Goal: Transaction & Acquisition: Purchase product/service

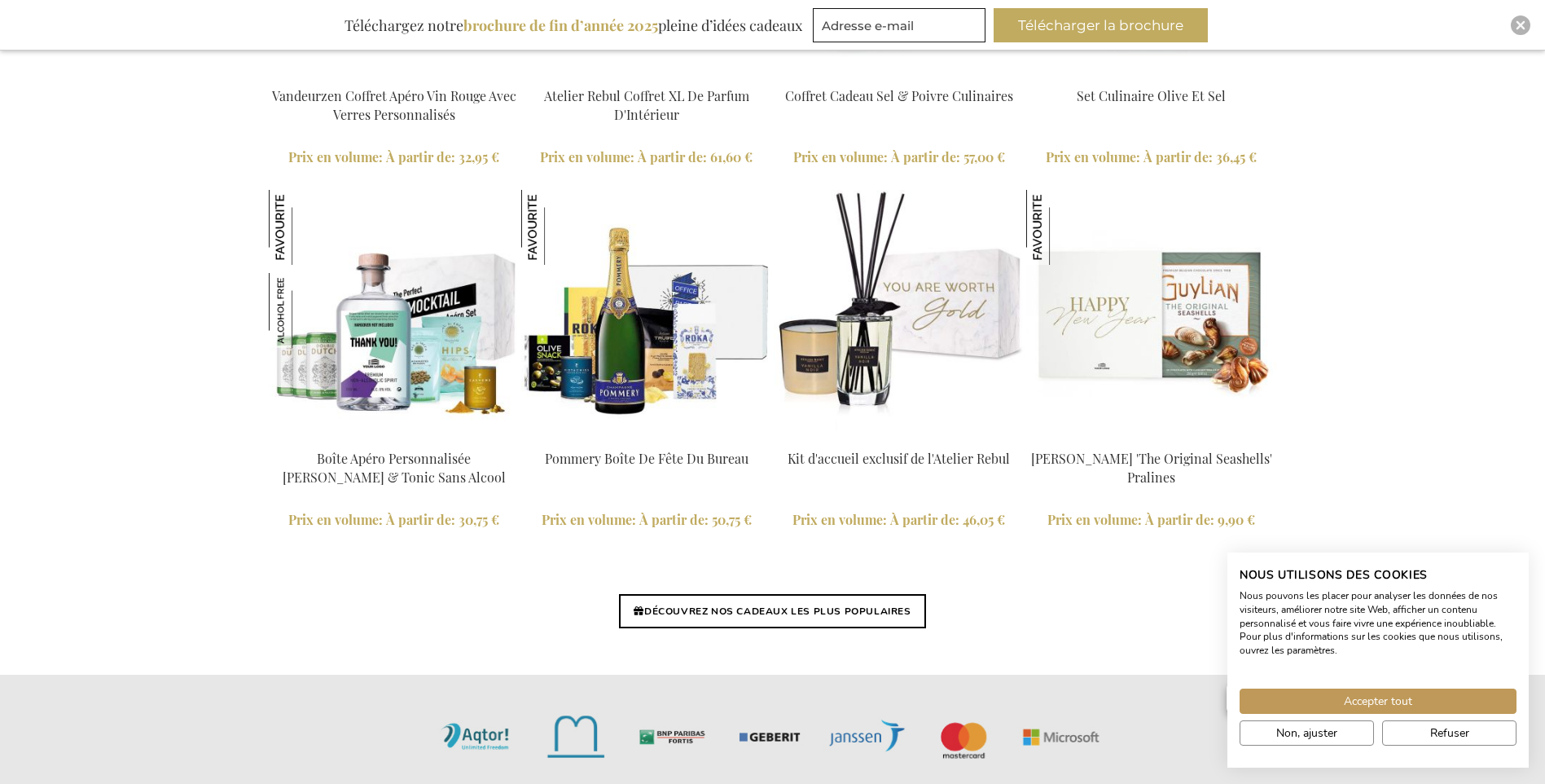
scroll to position [3716, 0]
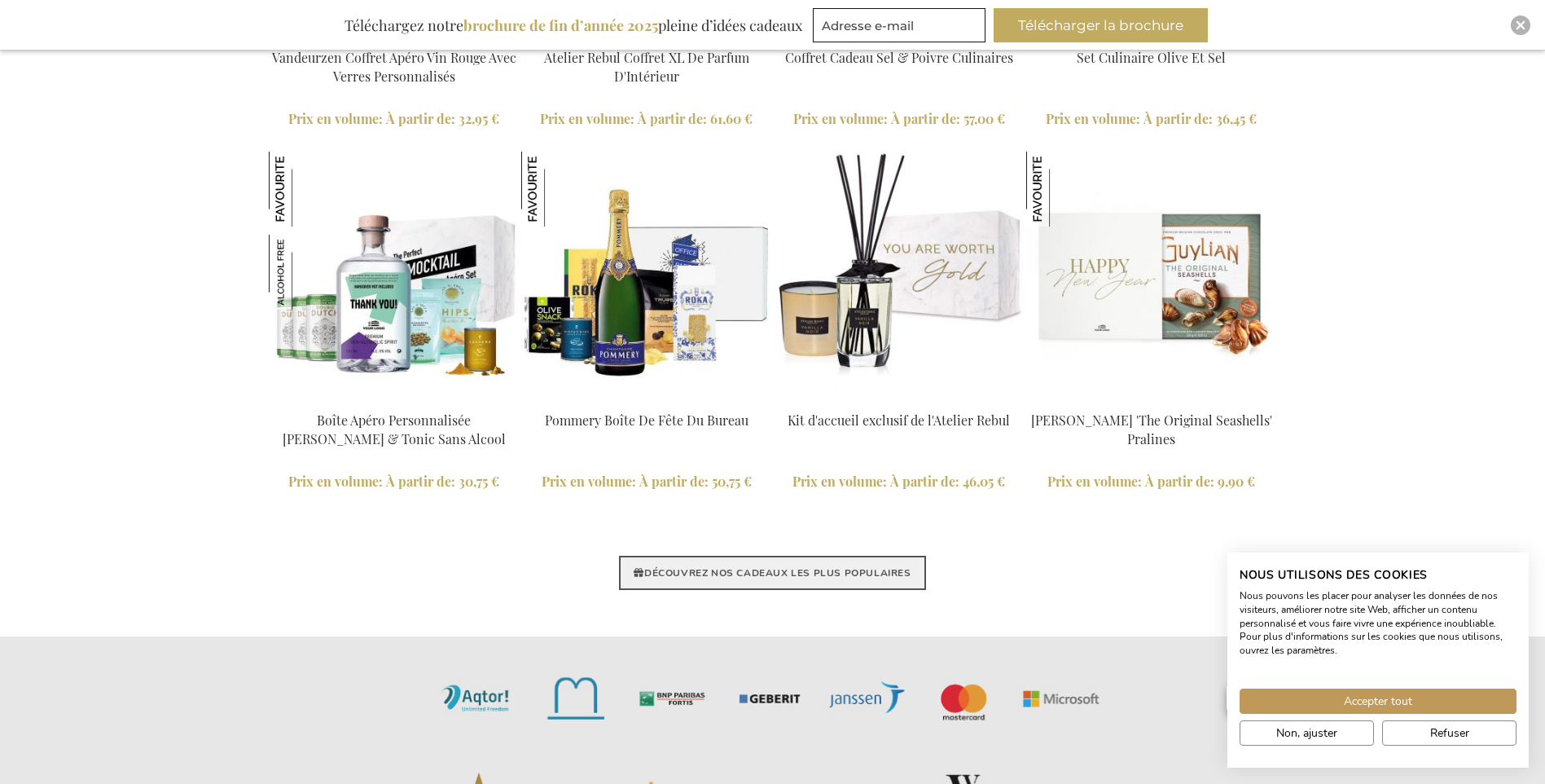
click at [747, 570] on link "DÉCOUVREZ NOS CADEAUX LES PLUS POPULAIRES" at bounding box center [772, 572] width 306 height 34
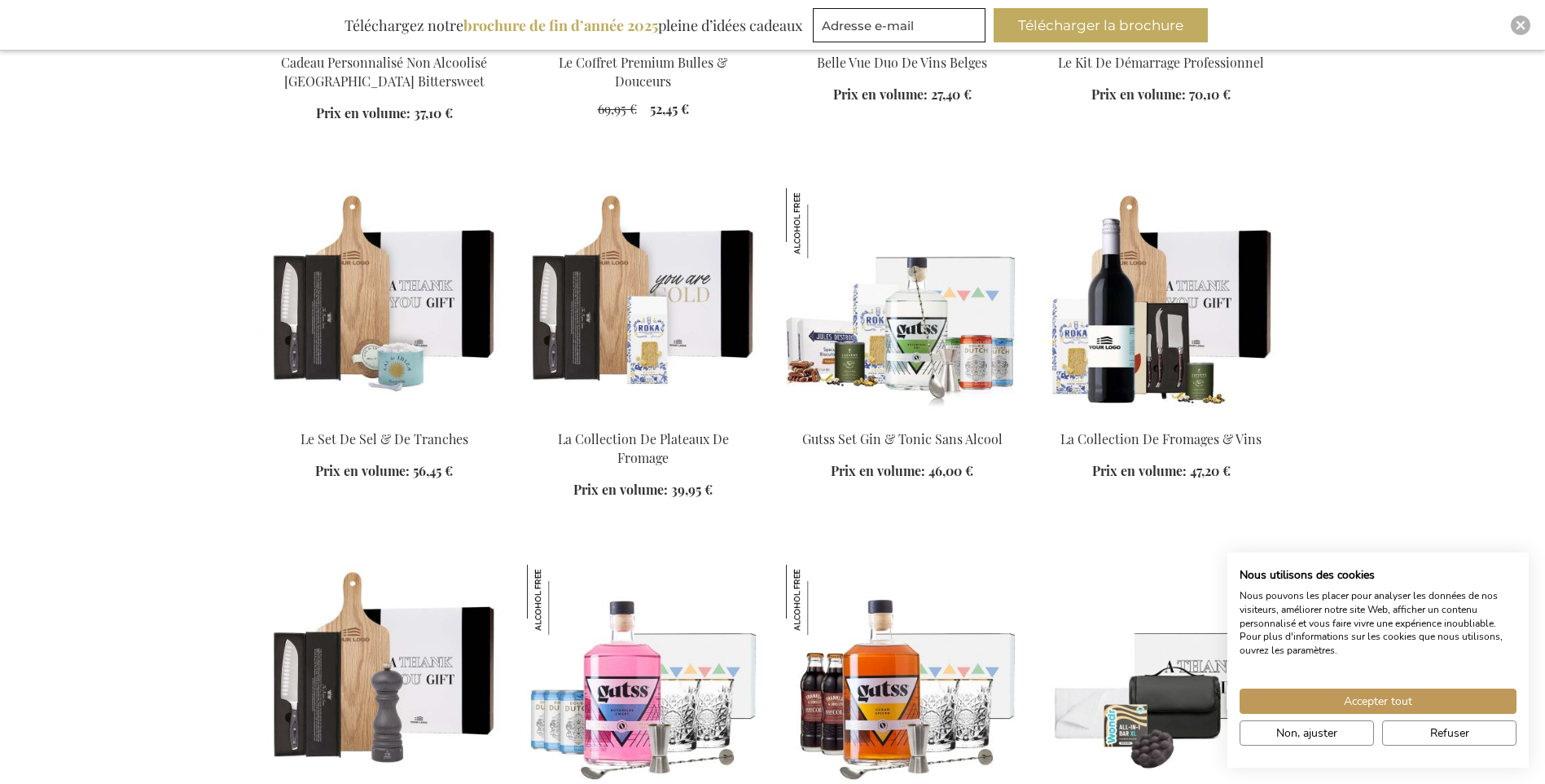
scroll to position [1303, 0]
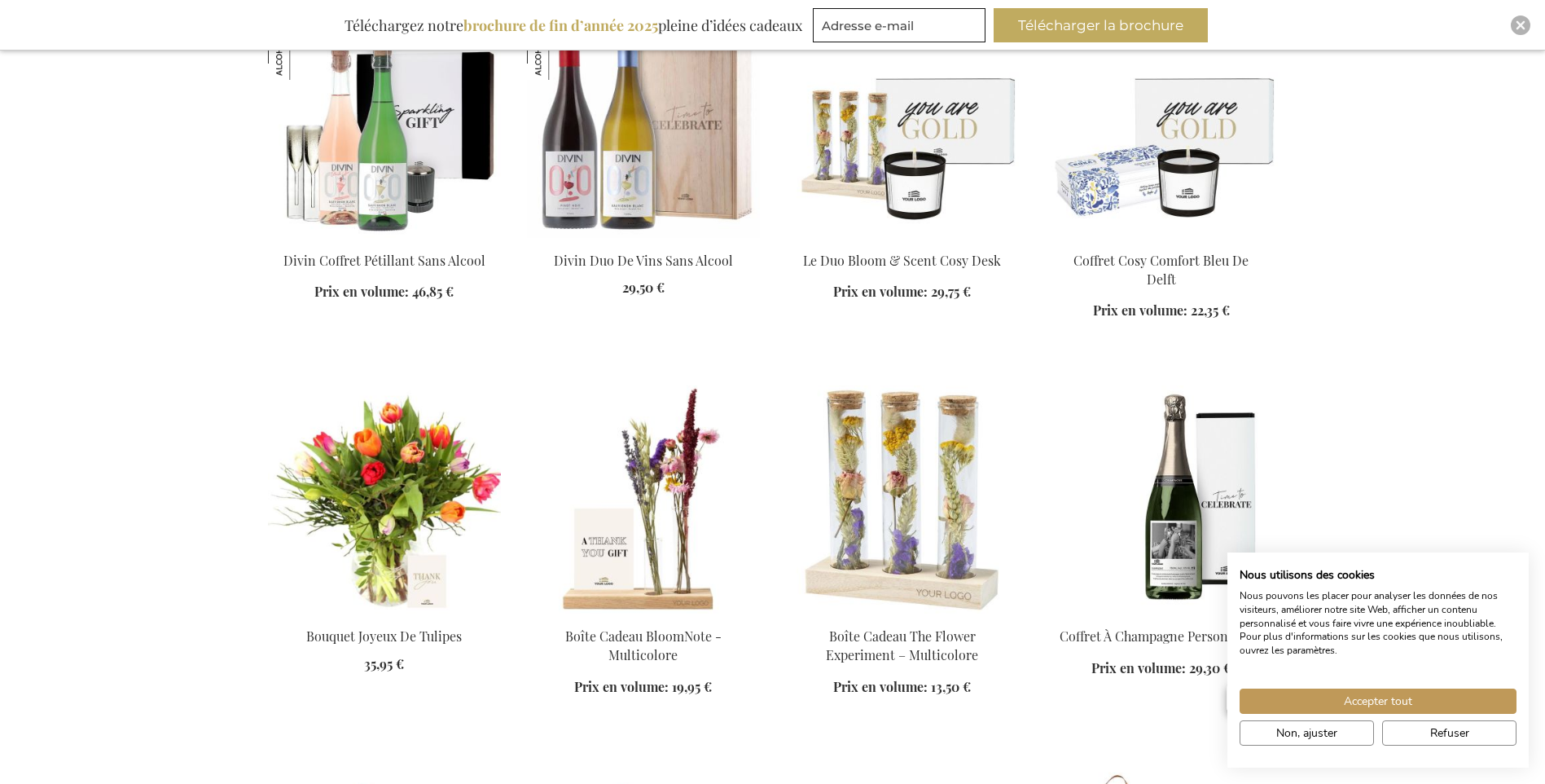
scroll to position [2606, 0]
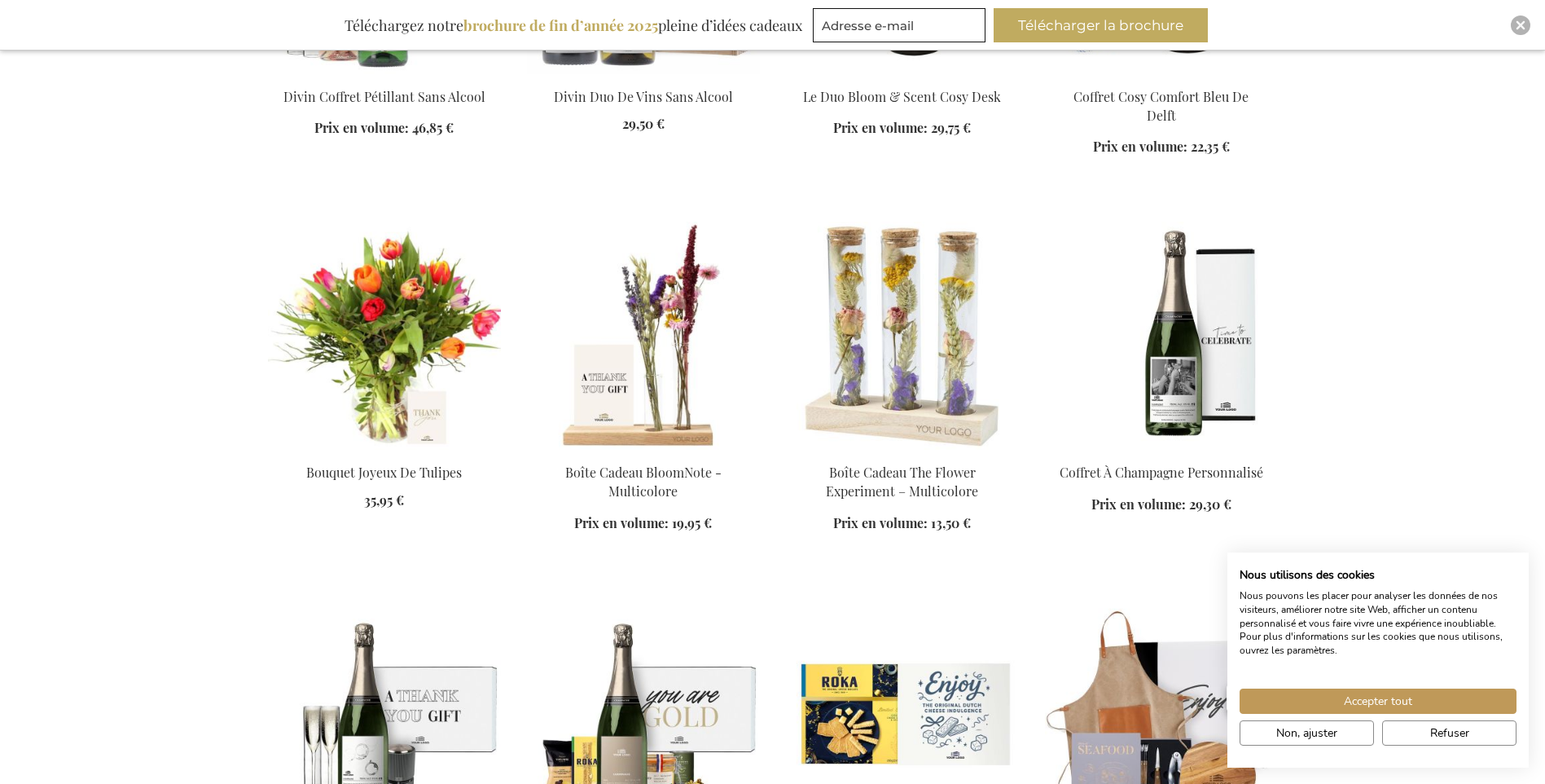
scroll to position [2770, 0]
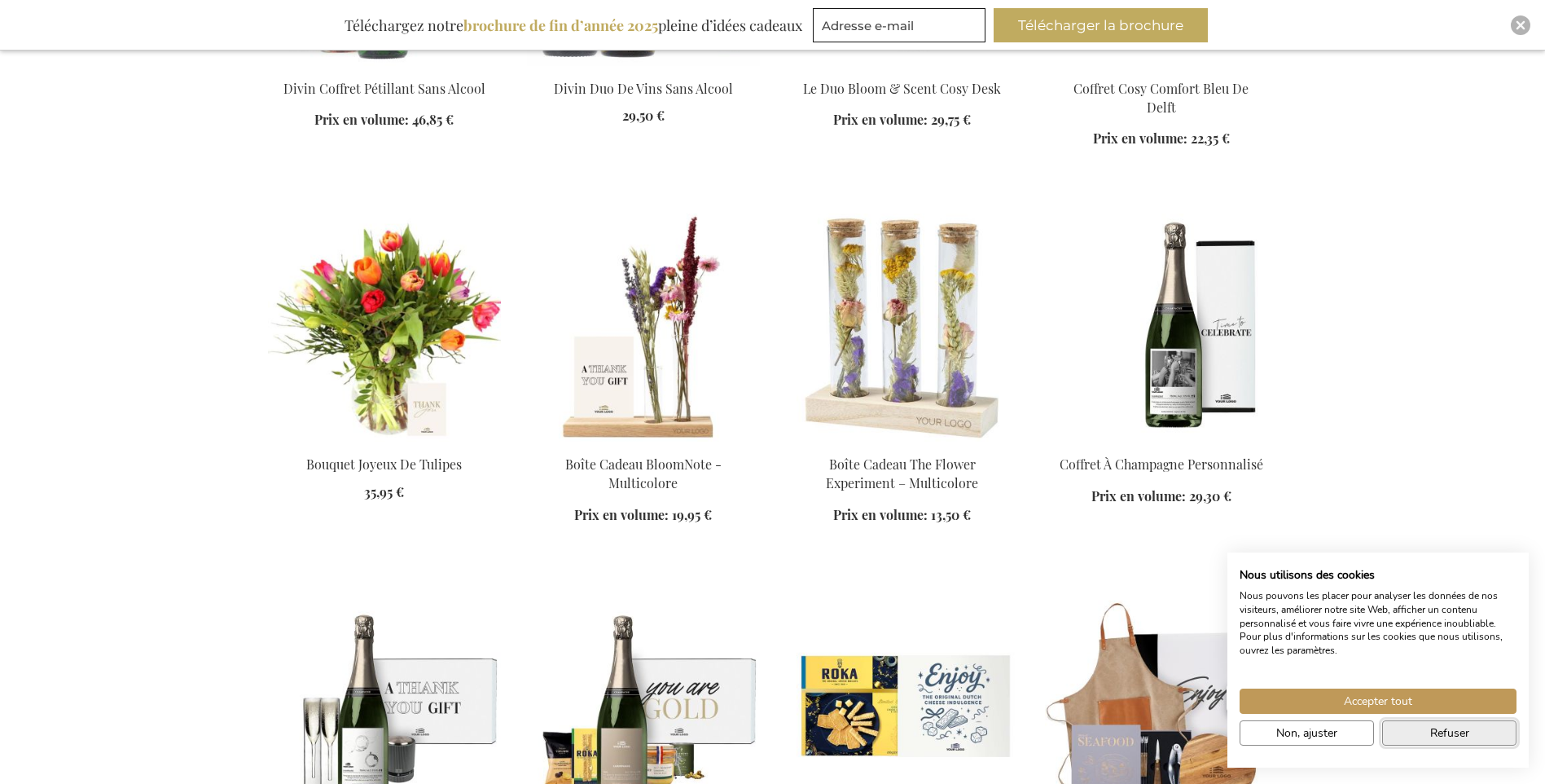
click at [1460, 735] on span "Refuser" at bounding box center [1449, 733] width 39 height 17
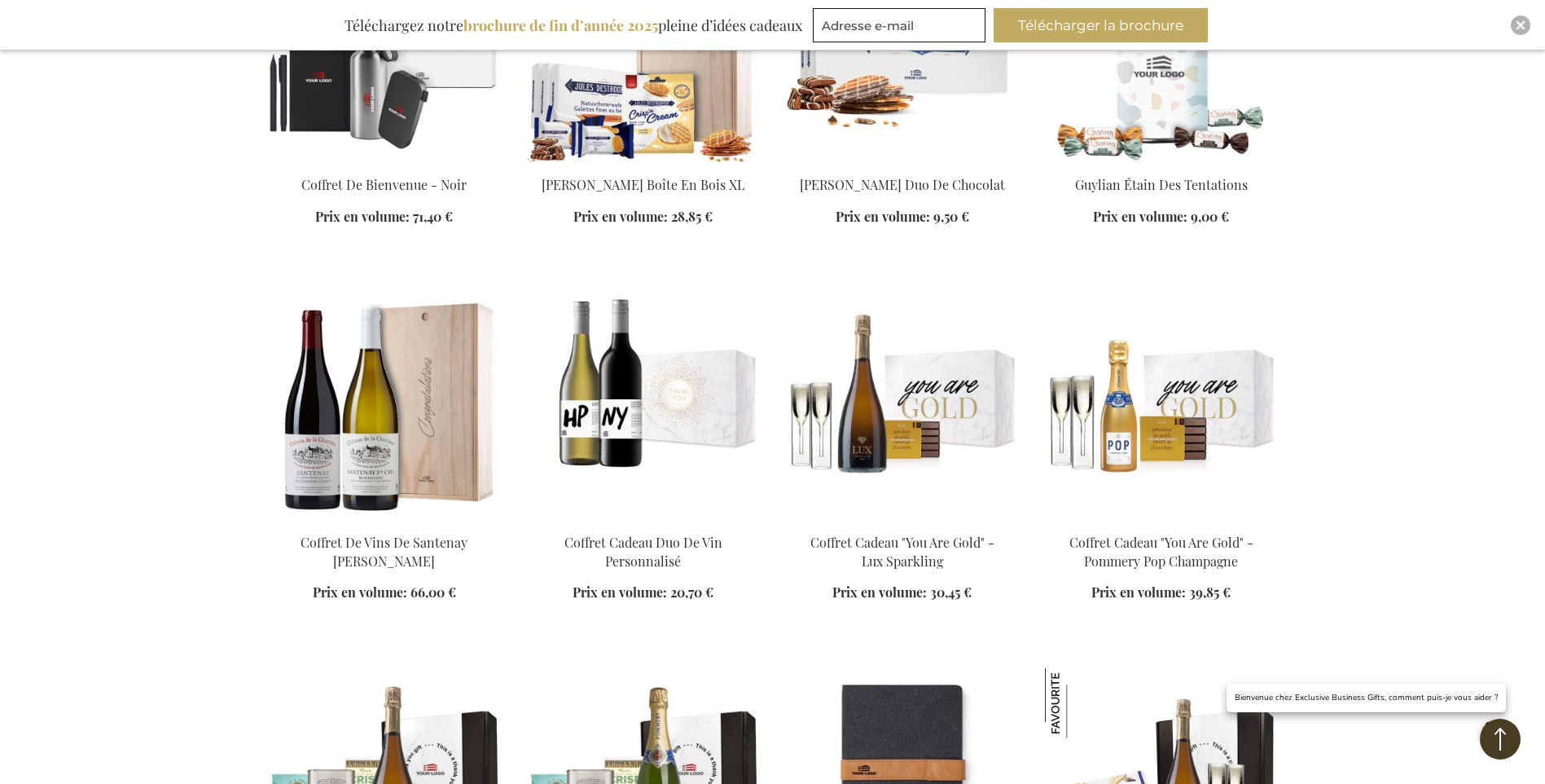
scroll to position [3828, 0]
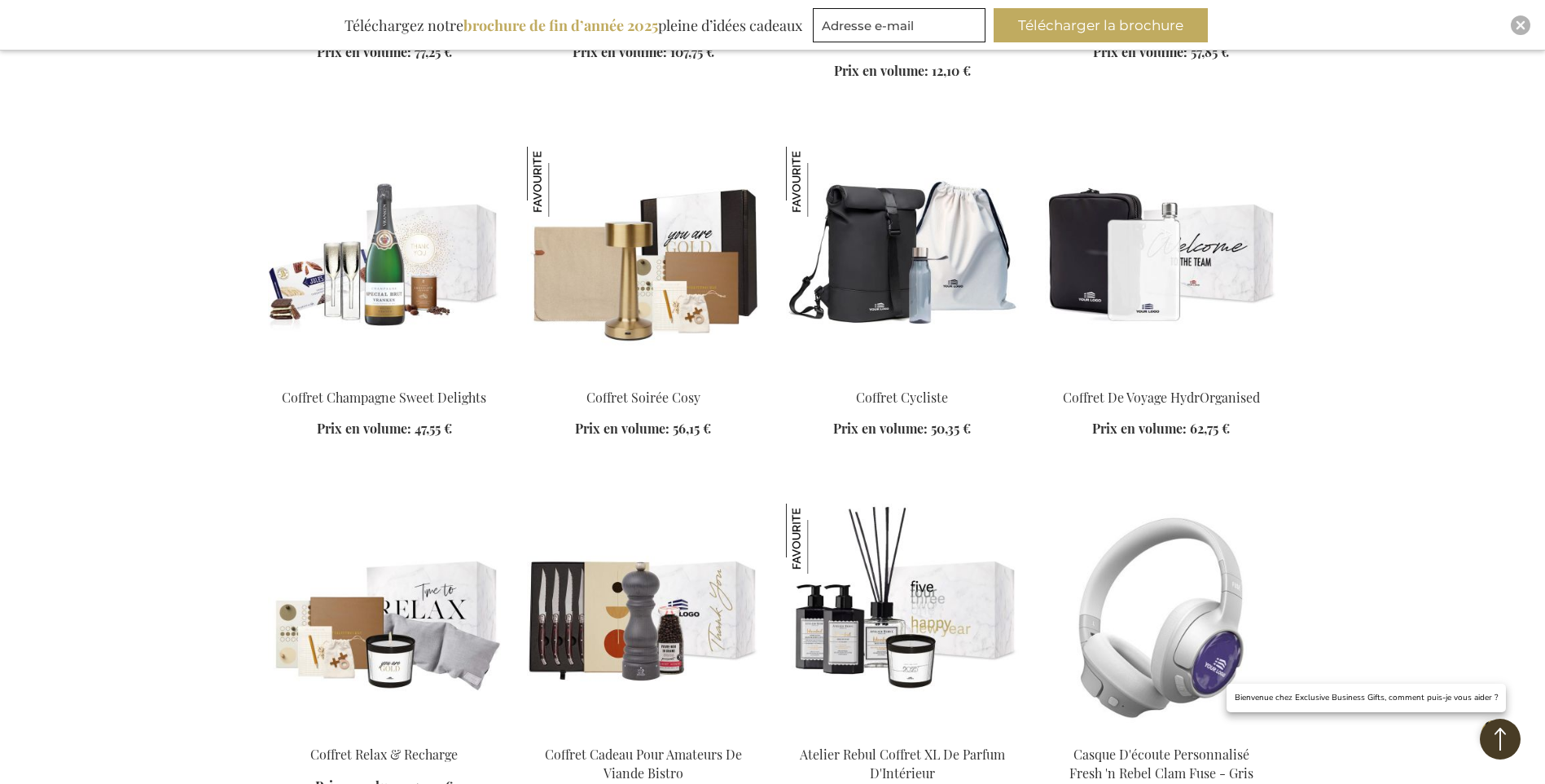
scroll to position [4887, 0]
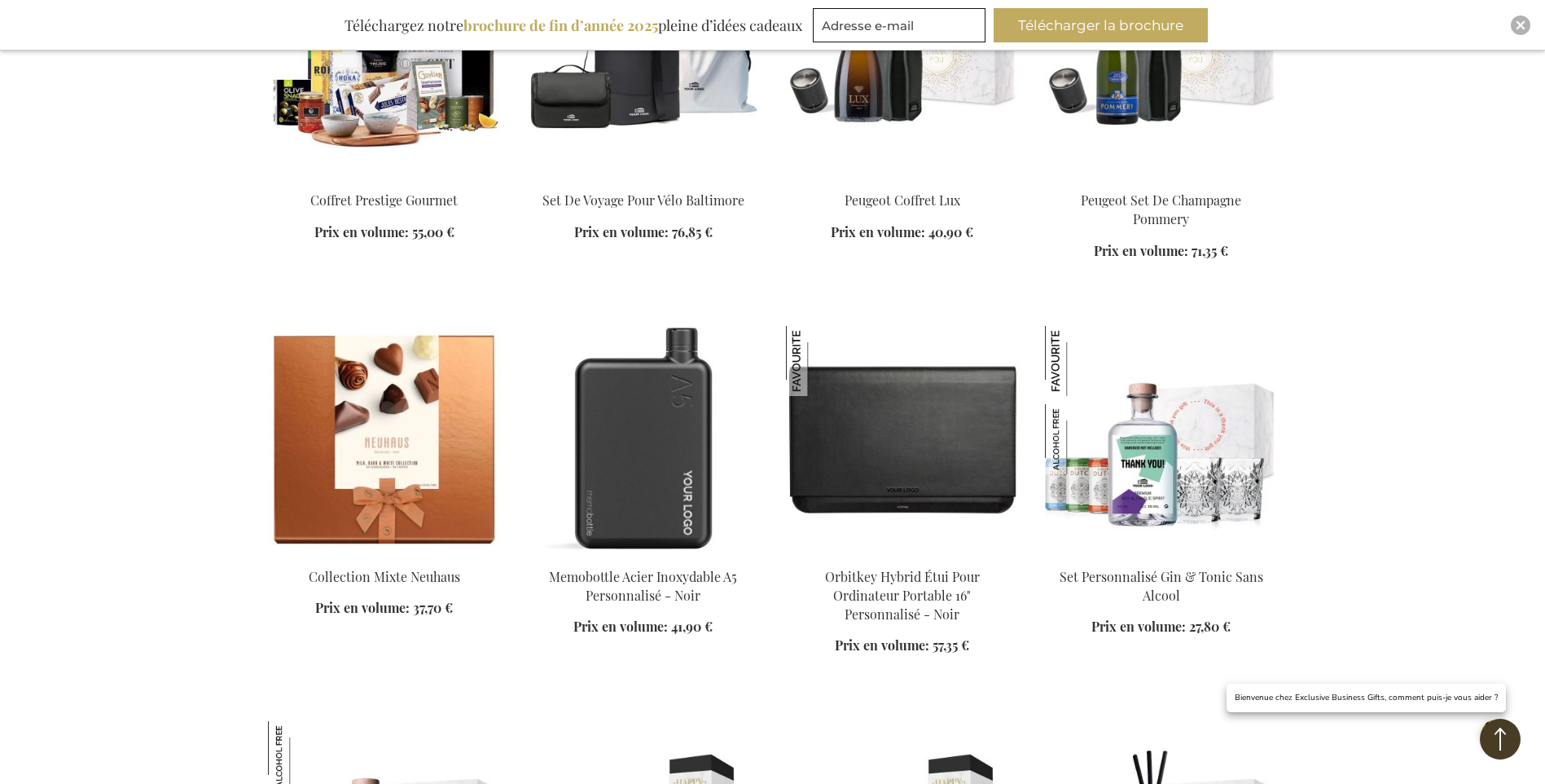
scroll to position [6027, 0]
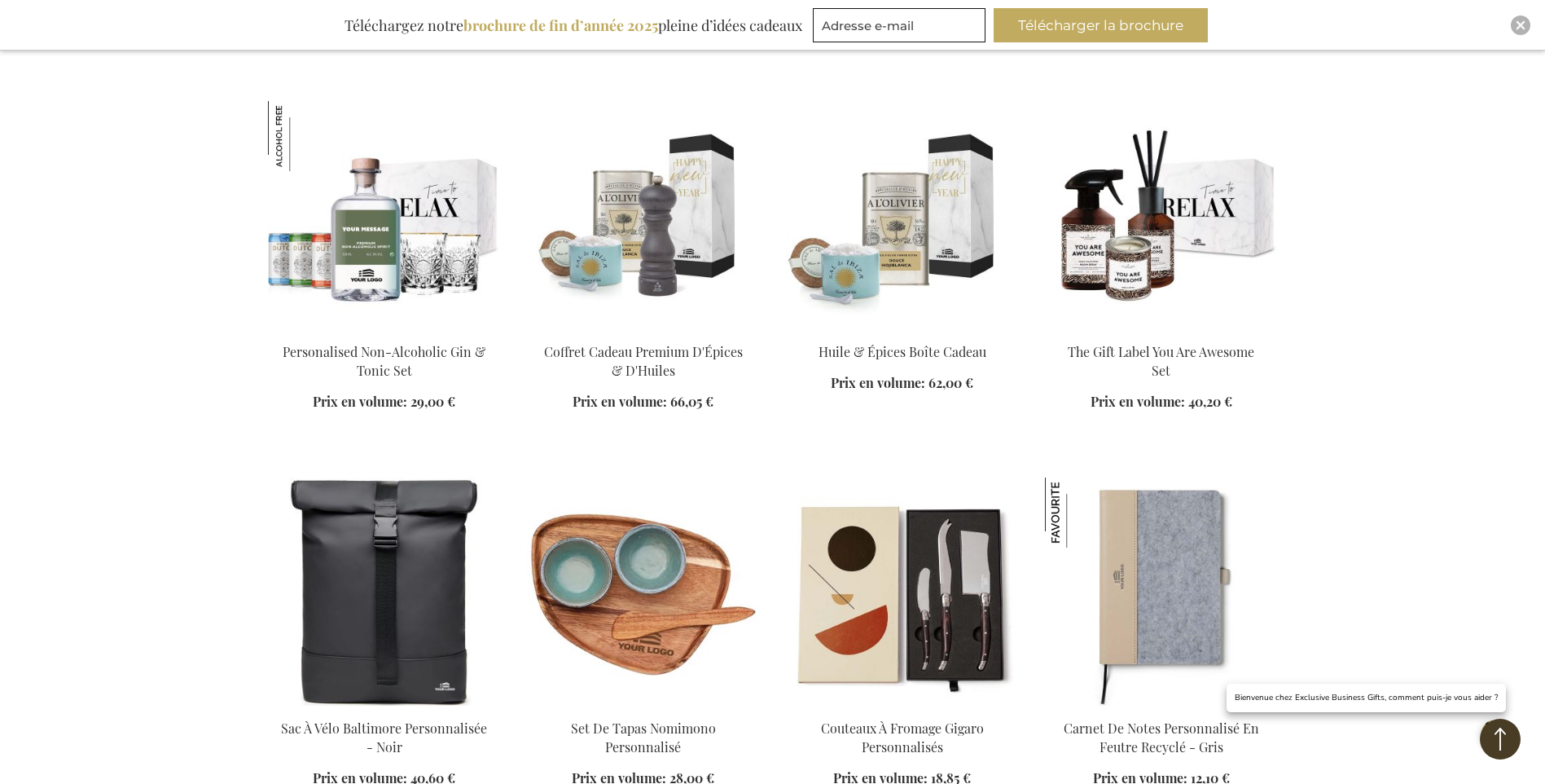
scroll to position [6923, 0]
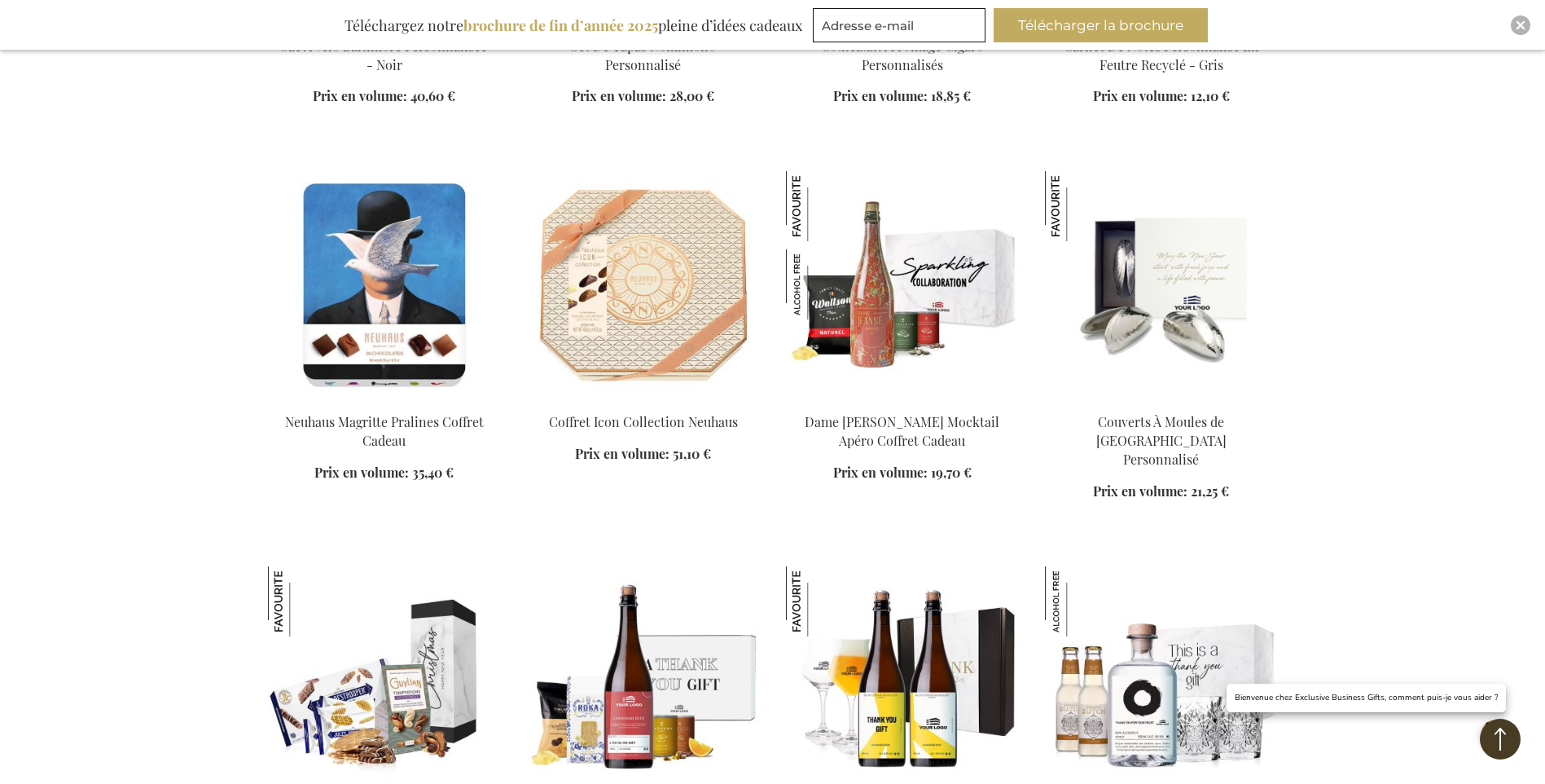
scroll to position [7331, 0]
